Goal: Task Accomplishment & Management: Complete application form

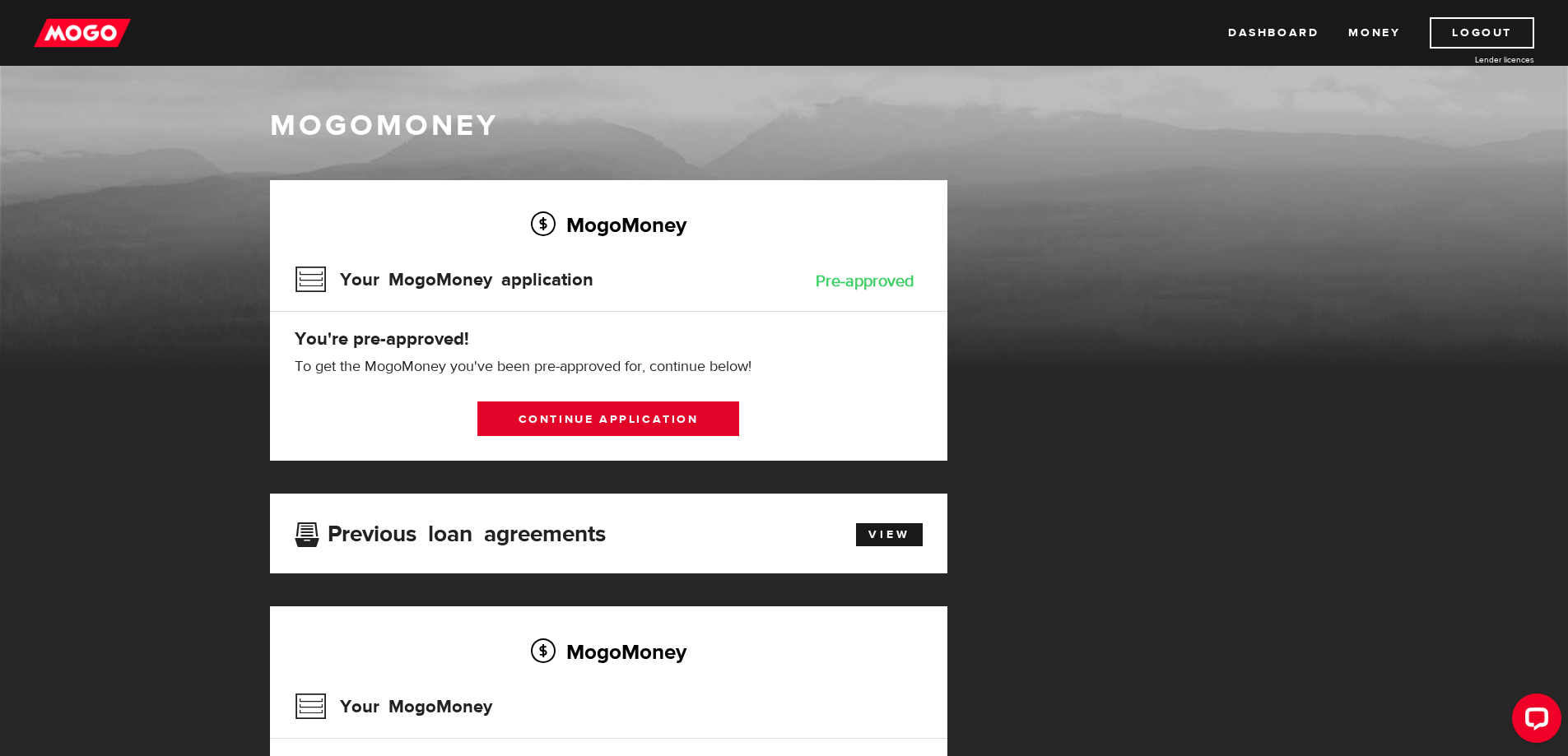
click at [594, 421] on link "Continue application" at bounding box center [607, 419] width 262 height 35
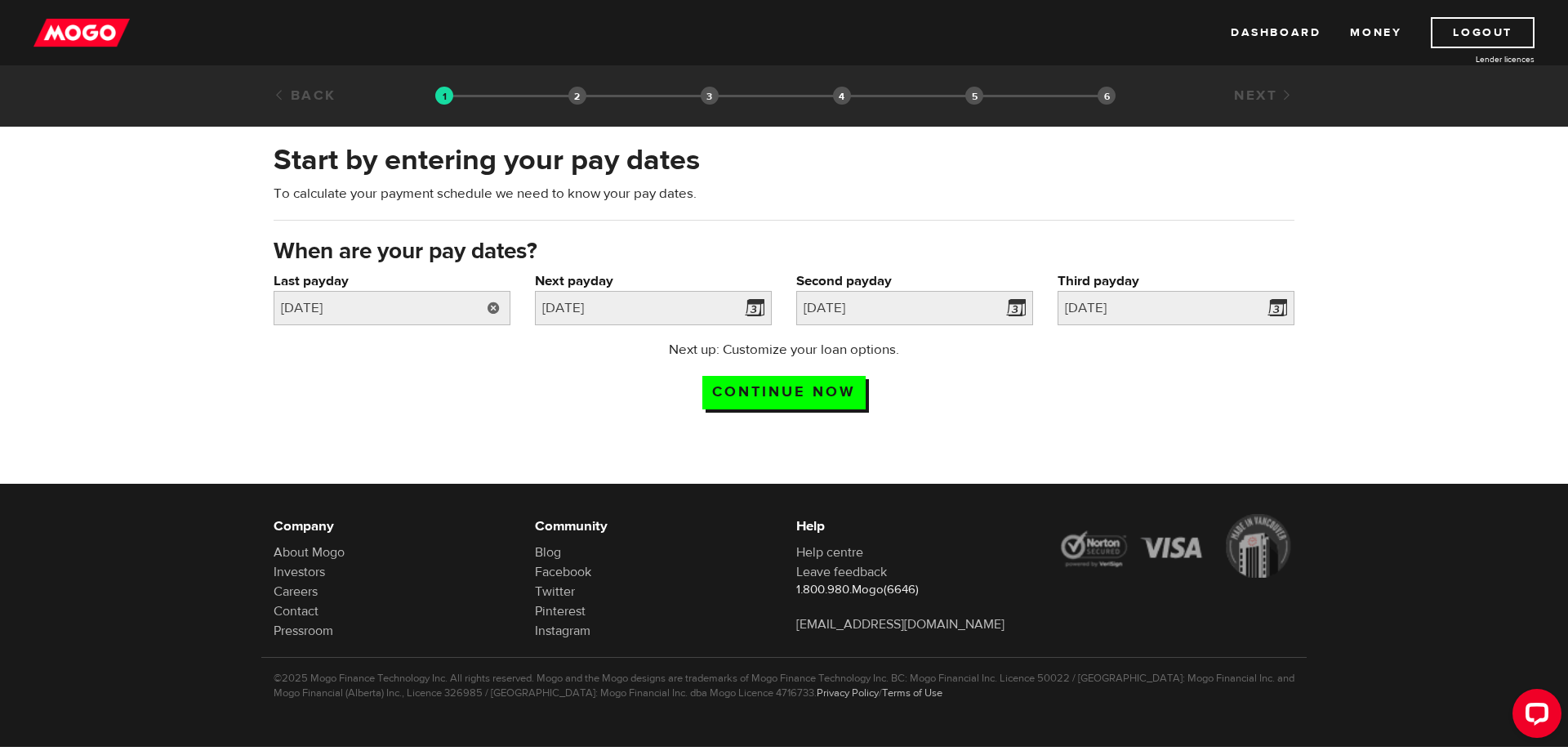
click at [489, 306] on link at bounding box center [494, 308] width 34 height 35
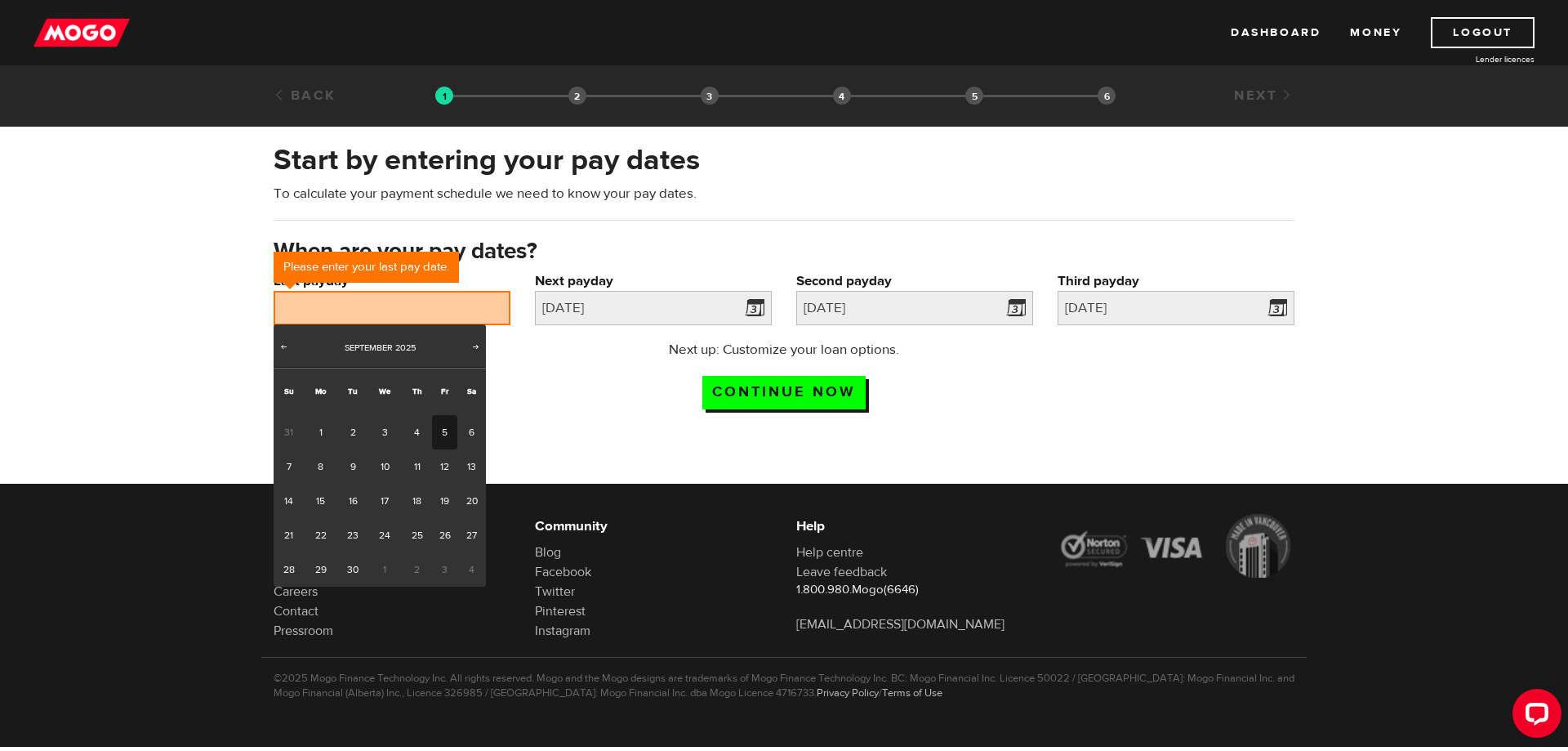
click at [447, 432] on link "5" at bounding box center [444, 433] width 25 height 35
type input "2025/09/05"
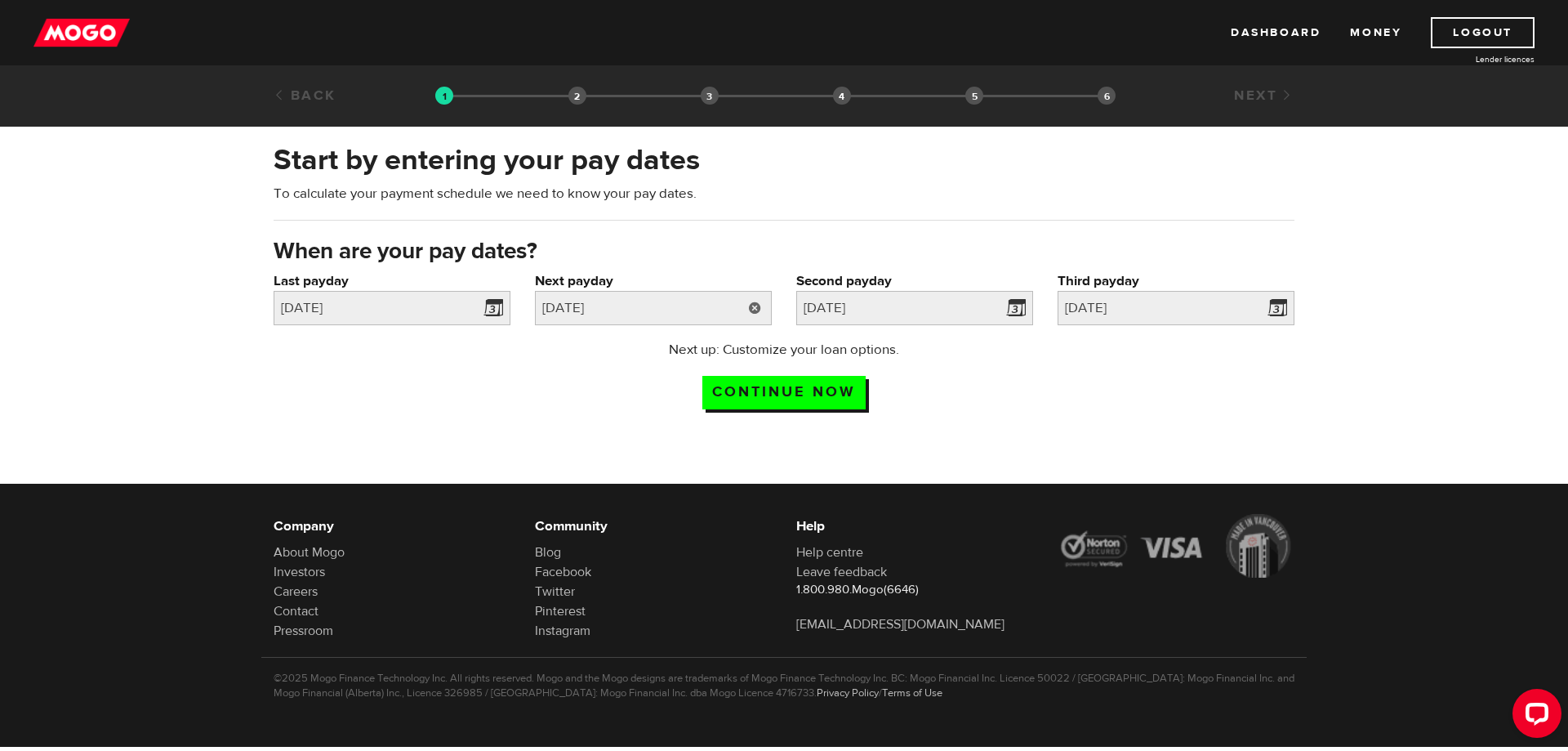
click at [754, 306] on link at bounding box center [755, 308] width 34 height 35
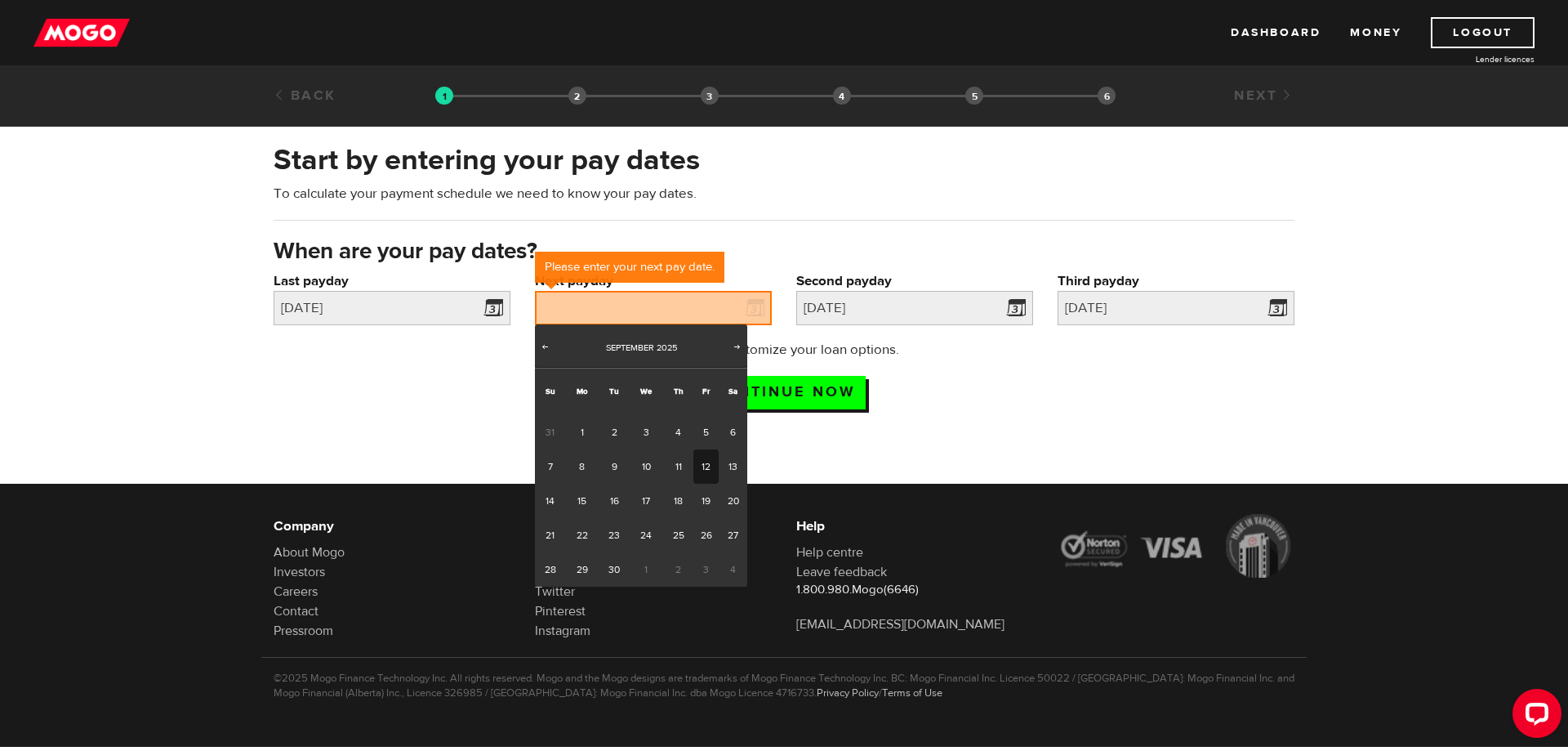
click at [703, 467] on link "12" at bounding box center [706, 467] width 25 height 35
type input "2025/09/12"
type input "2025/9/19"
type input "2025/9/26"
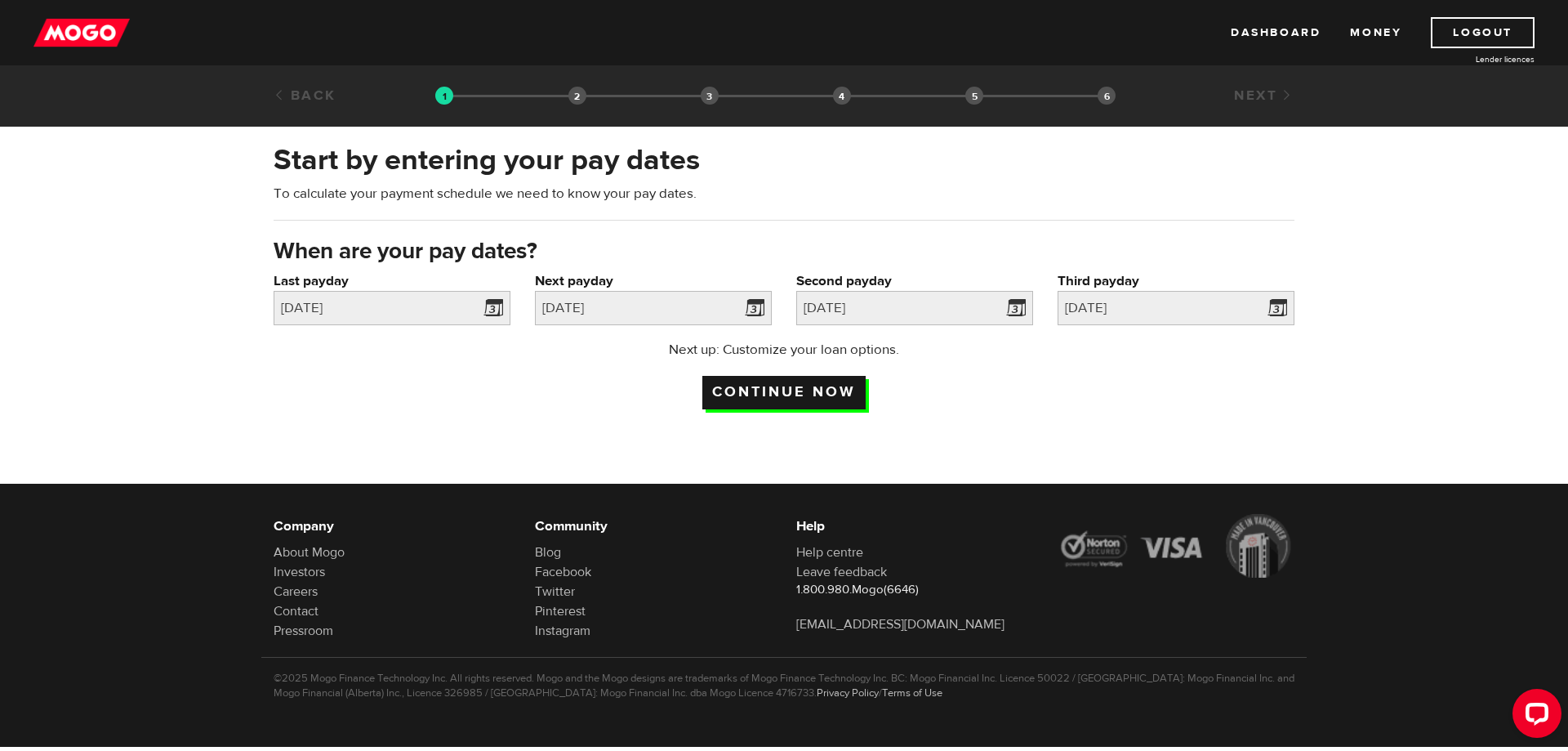
click at [792, 389] on input "Continue now" at bounding box center [784, 392] width 163 height 34
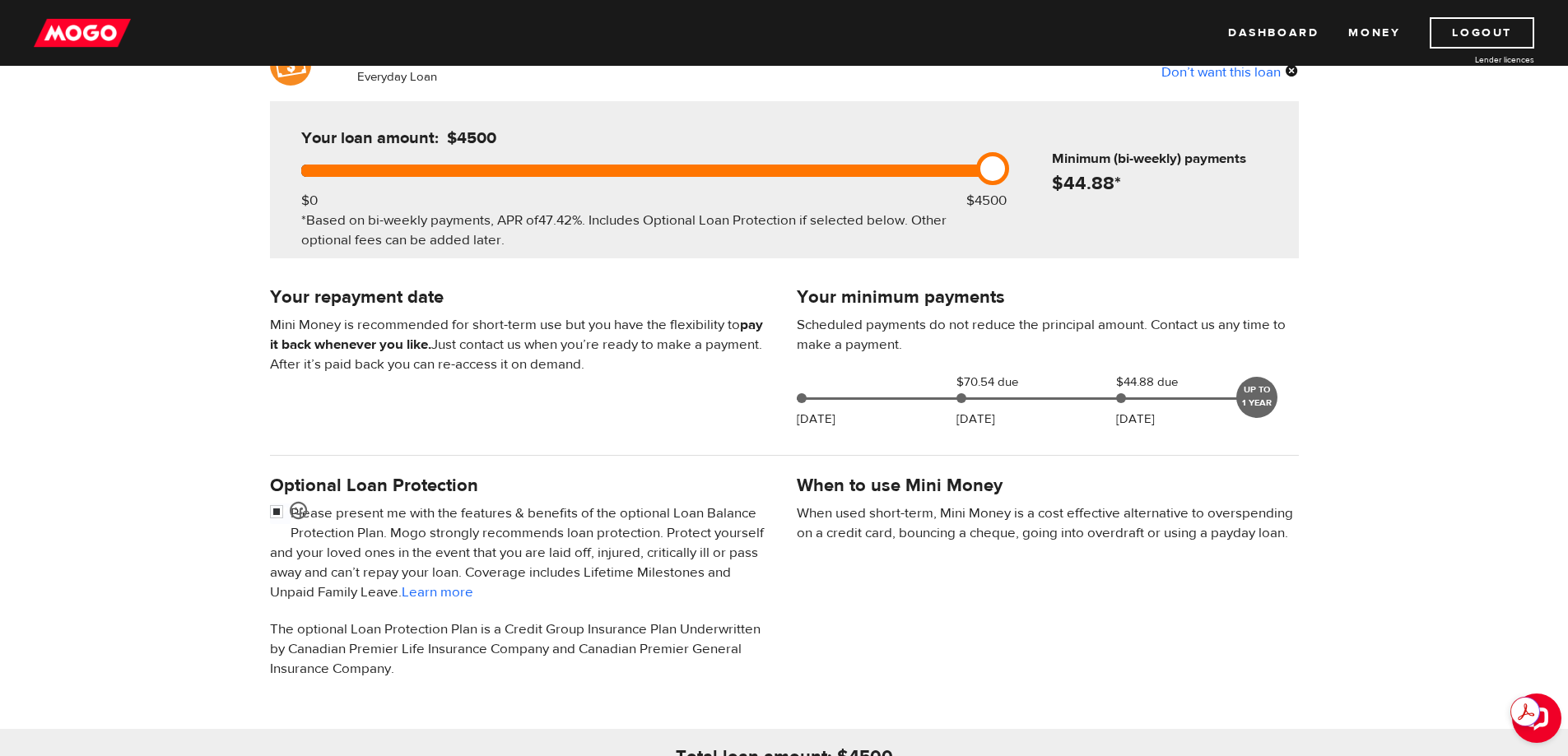
scroll to position [192, 0]
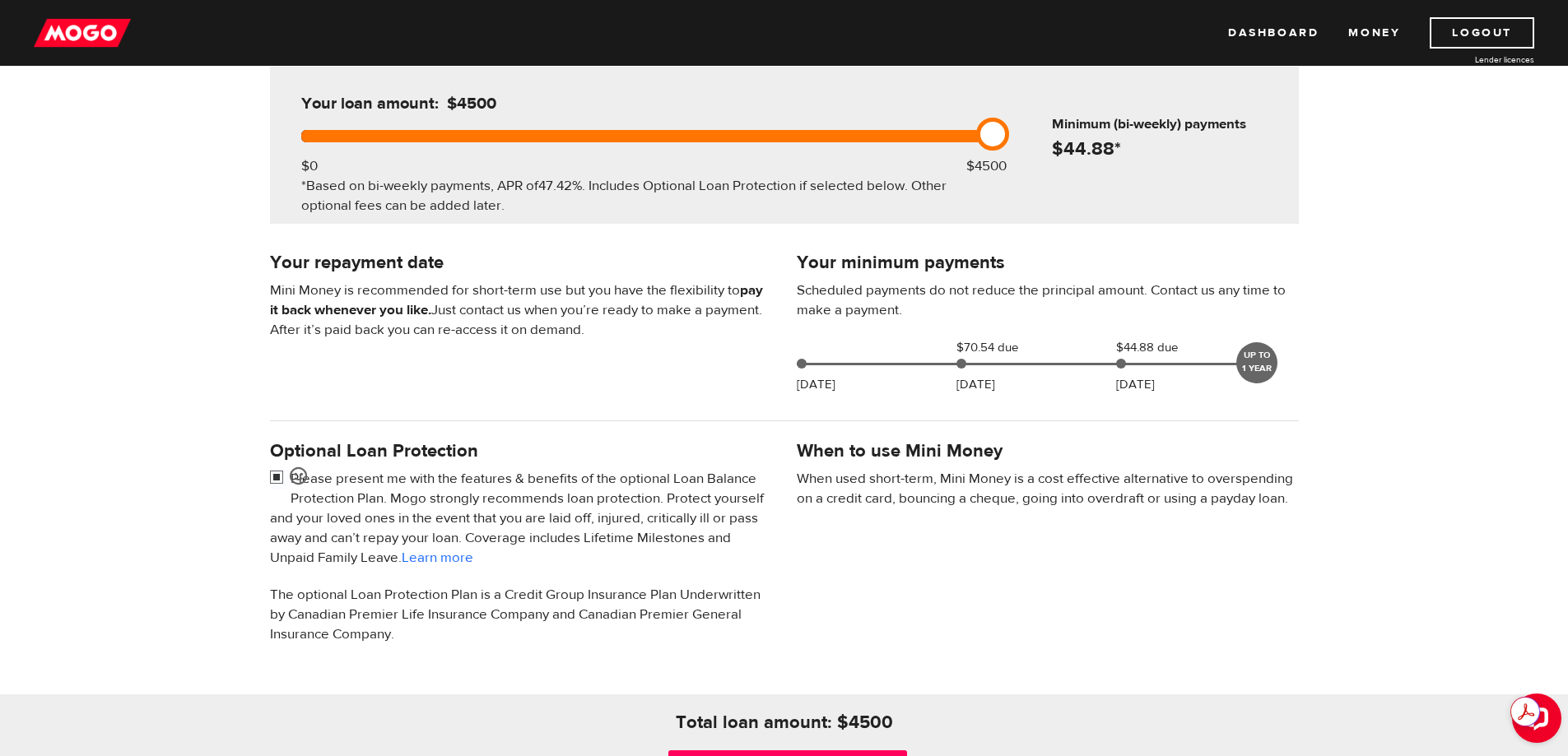
click at [275, 480] on input "checkbox" at bounding box center [279, 479] width 20 height 20
checkbox input "false"
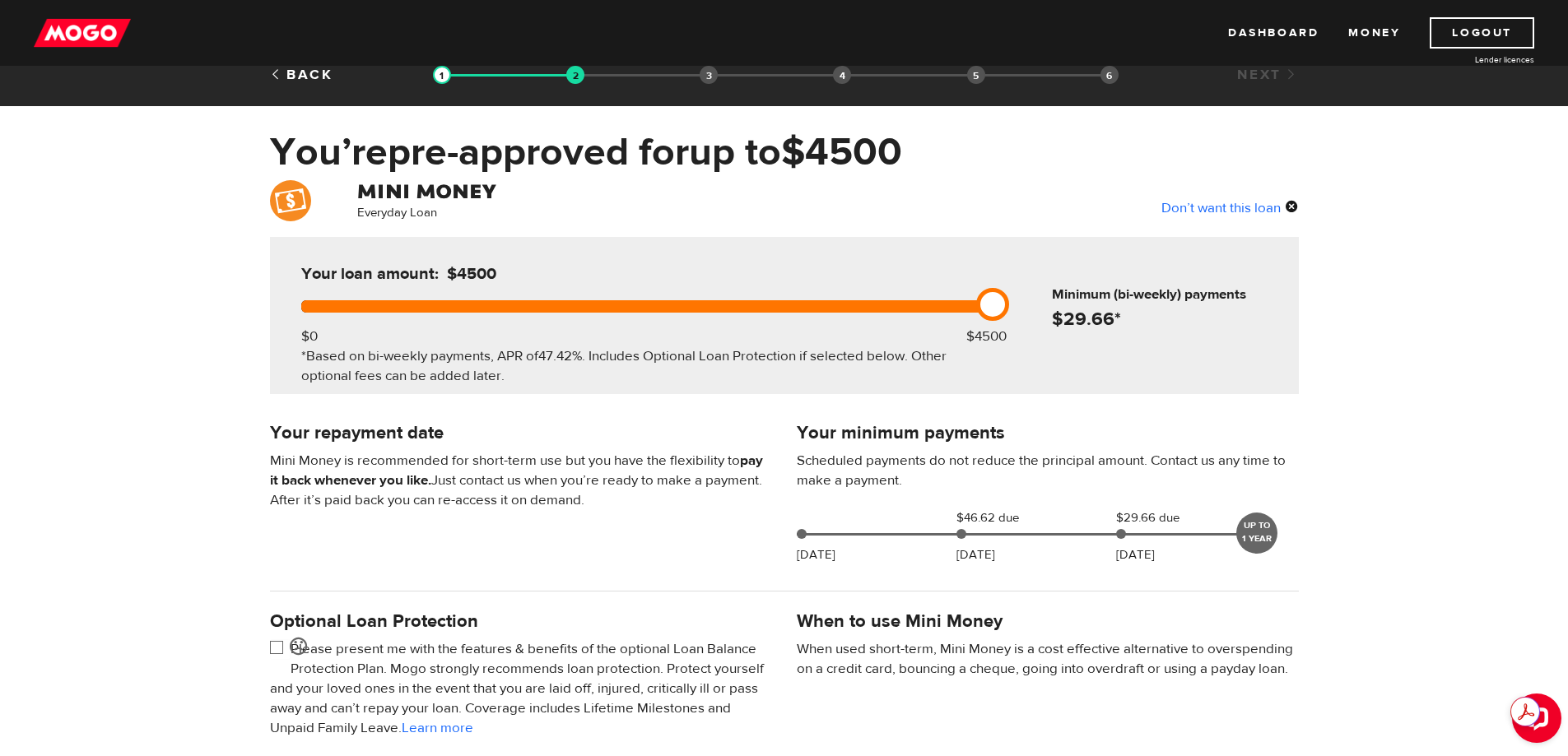
scroll to position [0, 0]
